Goal: Task Accomplishment & Management: Manage account settings

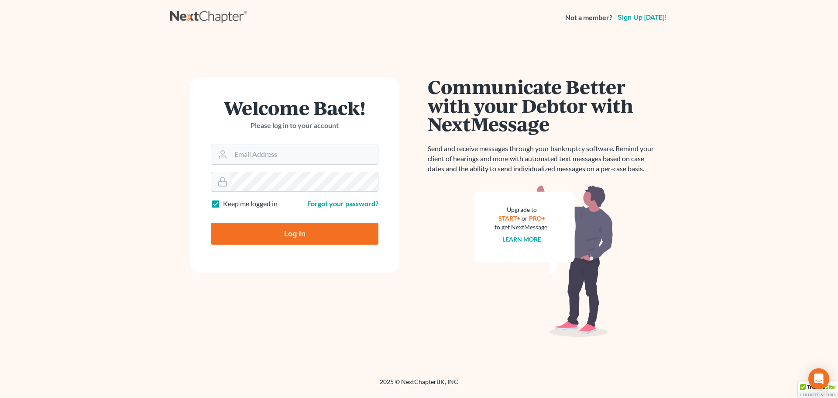
type input "[EMAIL_ADDRESS][DOMAIN_NAME]"
click at [278, 228] on input "Log In" at bounding box center [295, 234] width 168 height 22
type input "Thinking..."
